Goal: Check status: Check status

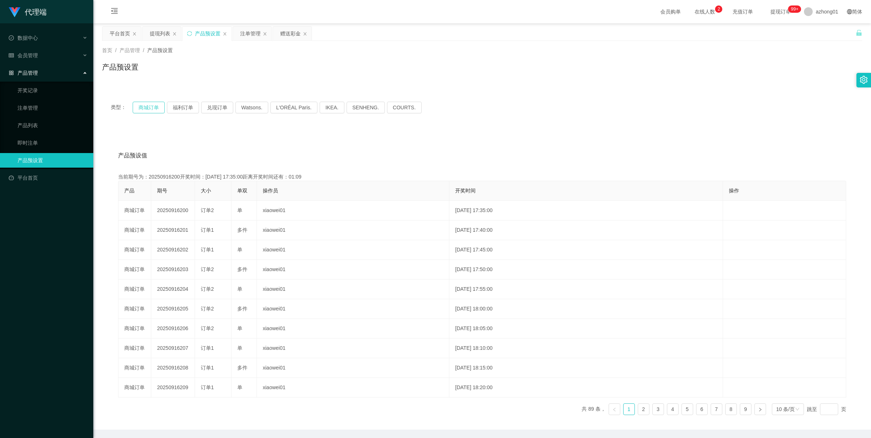
click at [143, 109] on button "商城订单" at bounding box center [149, 108] width 32 height 12
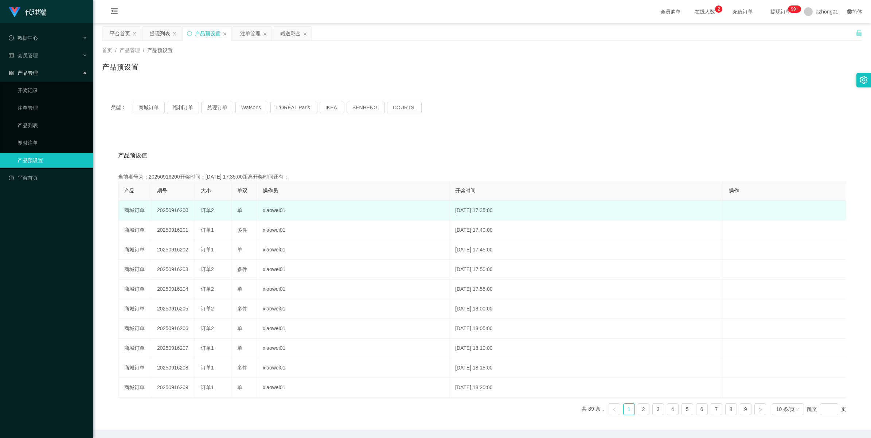
click at [167, 206] on td "20250916200" at bounding box center [173, 211] width 44 height 20
click at [167, 208] on td "20250916200" at bounding box center [173, 211] width 44 height 20
copy td "20250916200"
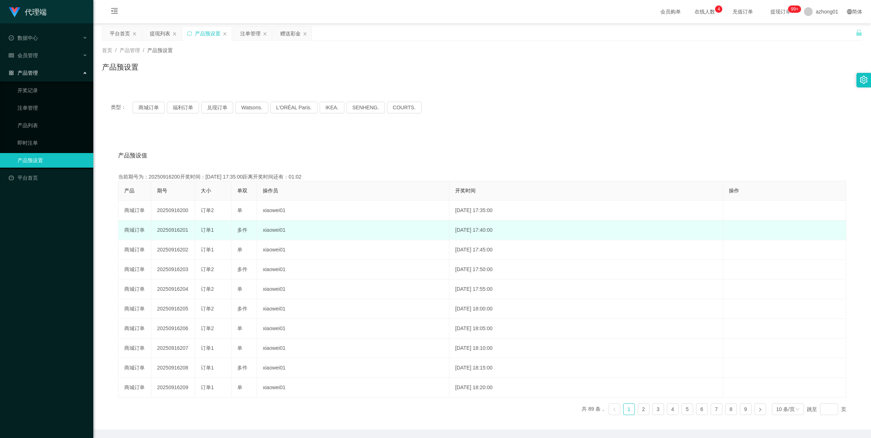
click at [184, 226] on td "20250916201" at bounding box center [173, 231] width 44 height 20
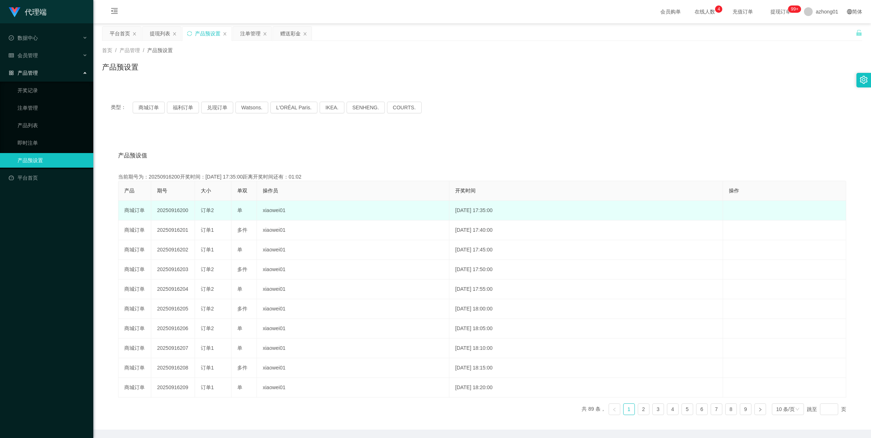
copy td "20250916201"
